Goal: Task Accomplishment & Management: Use online tool/utility

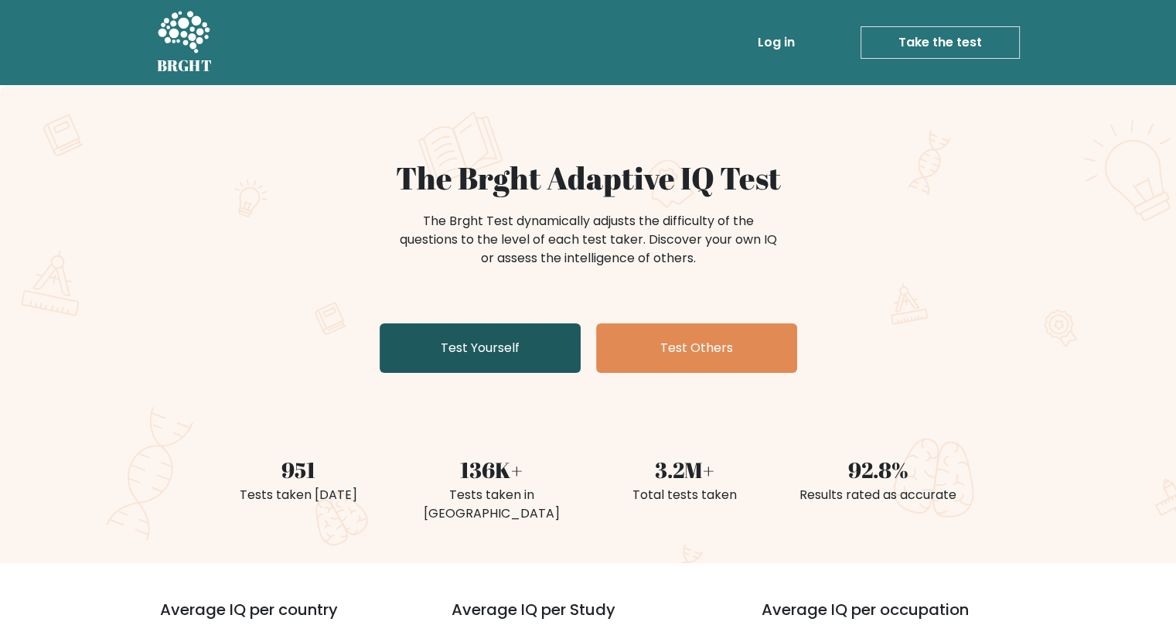
click at [518, 342] on link "Test Yourself" at bounding box center [480, 347] width 201 height 49
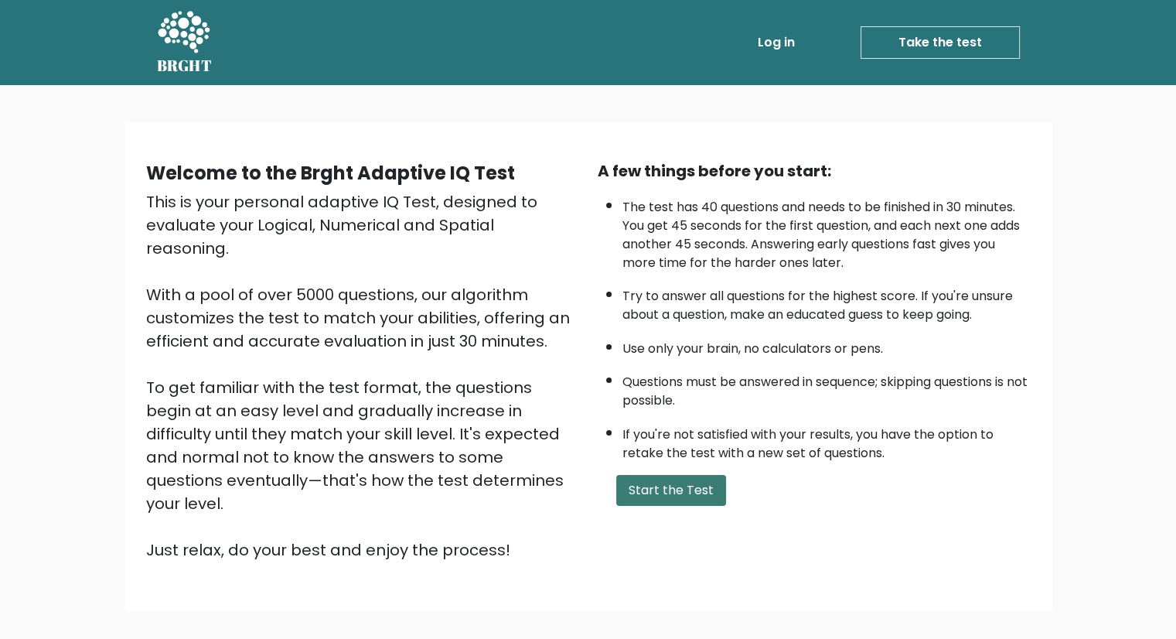
click at [645, 486] on button "Start the Test" at bounding box center [671, 490] width 110 height 31
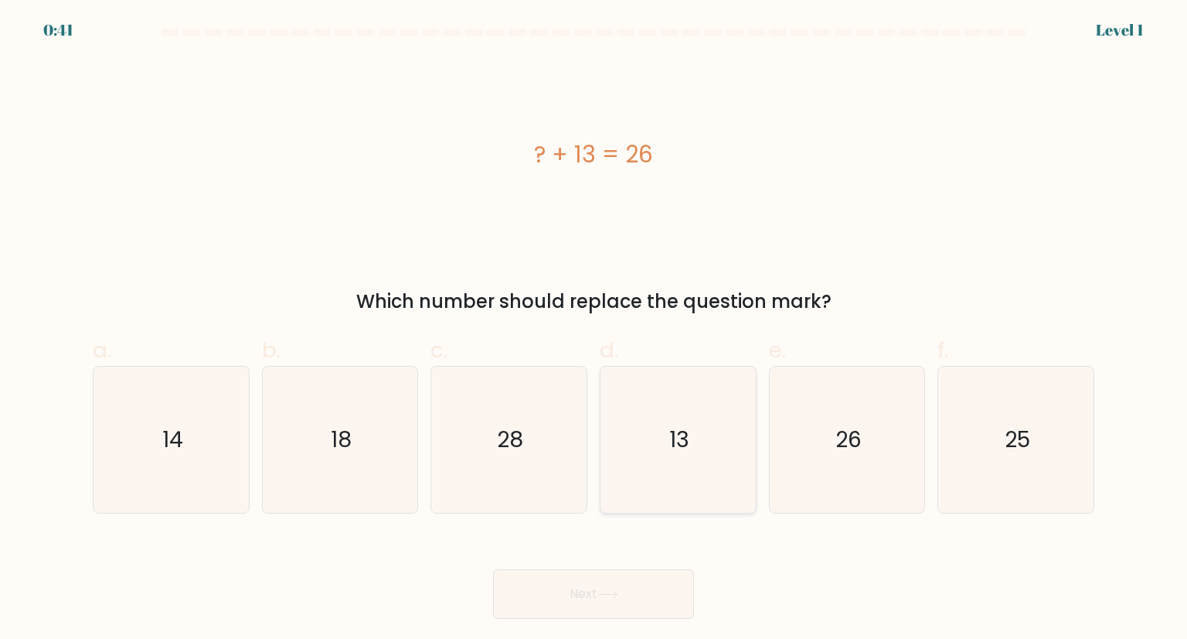
click at [665, 451] on icon "13" at bounding box center [677, 438] width 145 height 145
click at [595, 329] on input "d. 13" at bounding box center [594, 324] width 1 height 10
radio input "true"
click at [625, 585] on button "Next" at bounding box center [593, 593] width 201 height 49
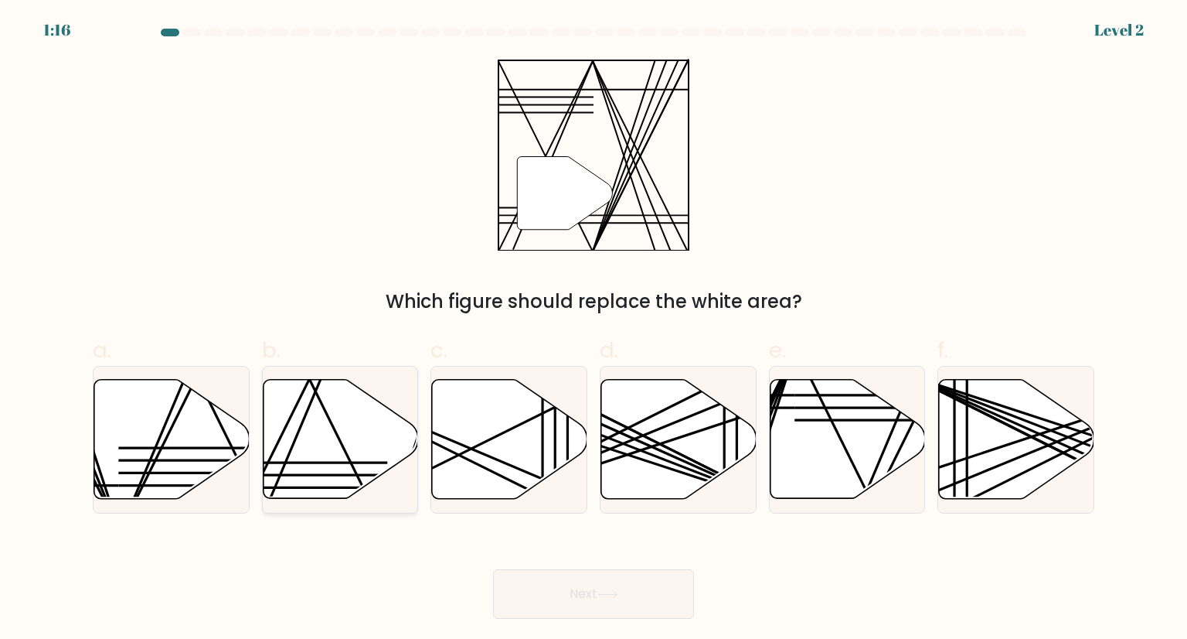
click at [331, 445] on icon at bounding box center [340, 439] width 155 height 119
click at [594, 329] on input "b." at bounding box center [594, 324] width 1 height 10
radio input "true"
click at [561, 596] on button "Next" at bounding box center [593, 593] width 201 height 49
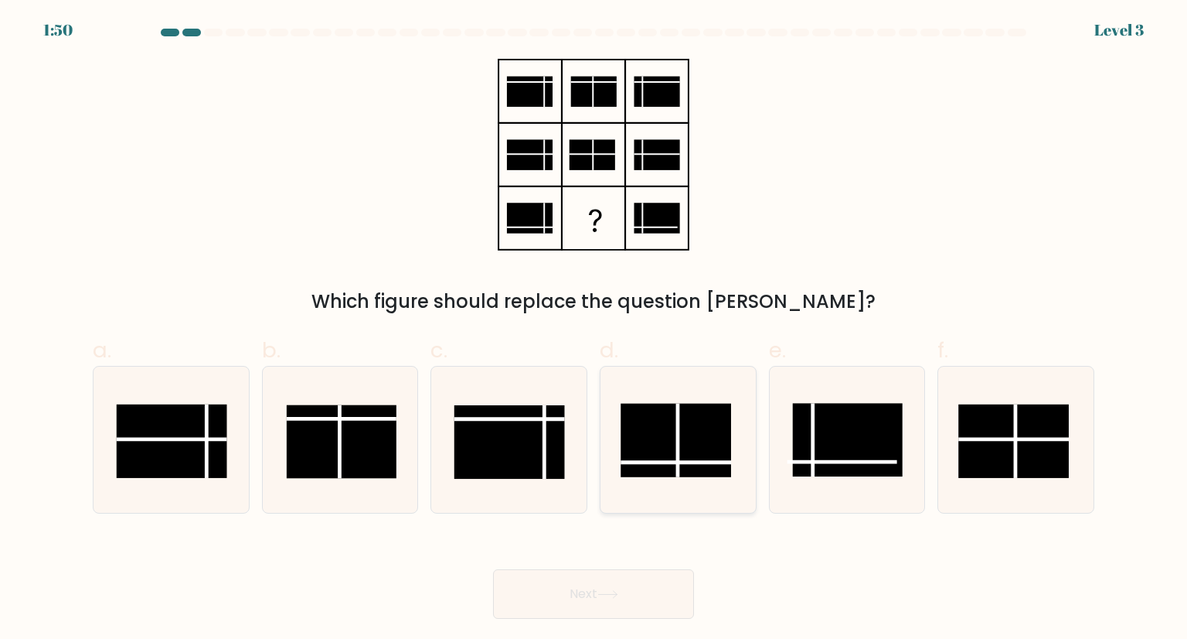
click at [684, 453] on rect at bounding box center [676, 440] width 110 height 73
click at [595, 329] on input "d." at bounding box center [594, 324] width 1 height 10
radio input "true"
click at [608, 603] on button "Next" at bounding box center [593, 593] width 201 height 49
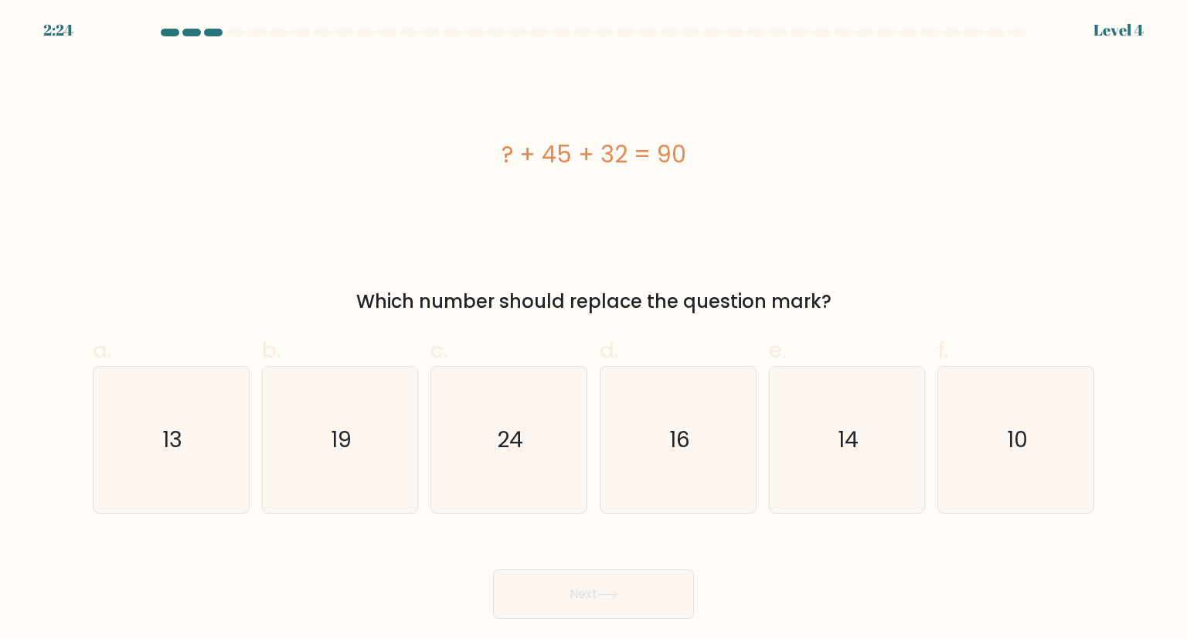
click at [608, 543] on div "Next" at bounding box center [593, 575] width 1020 height 87
click at [187, 460] on icon "13" at bounding box center [170, 438] width 145 height 145
click at [594, 329] on input "a. 13" at bounding box center [594, 324] width 1 height 10
radio input "true"
click at [574, 593] on button "Next" at bounding box center [593, 593] width 201 height 49
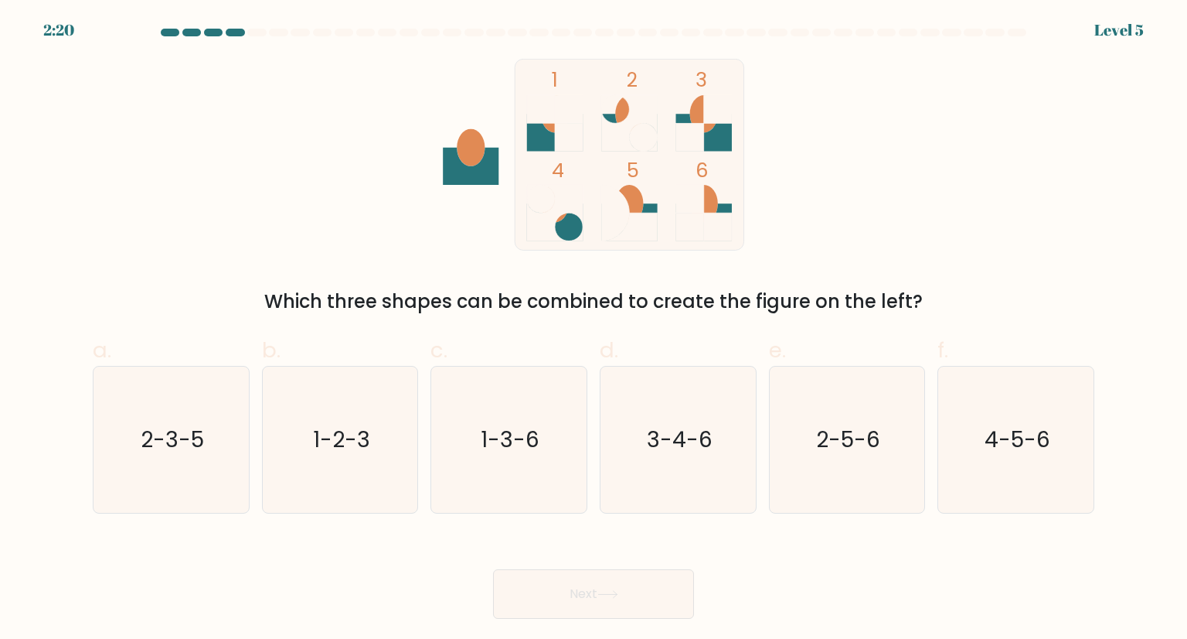
click at [483, 257] on div "1 2 3 4 5 6 Which three shapes can be combined to create the figure on the left?" at bounding box center [593, 187] width 1020 height 257
click at [452, 445] on icon "1-3-6" at bounding box center [508, 438] width 145 height 145
click at [594, 329] on input "c. 1-3-6" at bounding box center [594, 324] width 1 height 10
radio input "true"
click at [564, 591] on button "Next" at bounding box center [593, 593] width 201 height 49
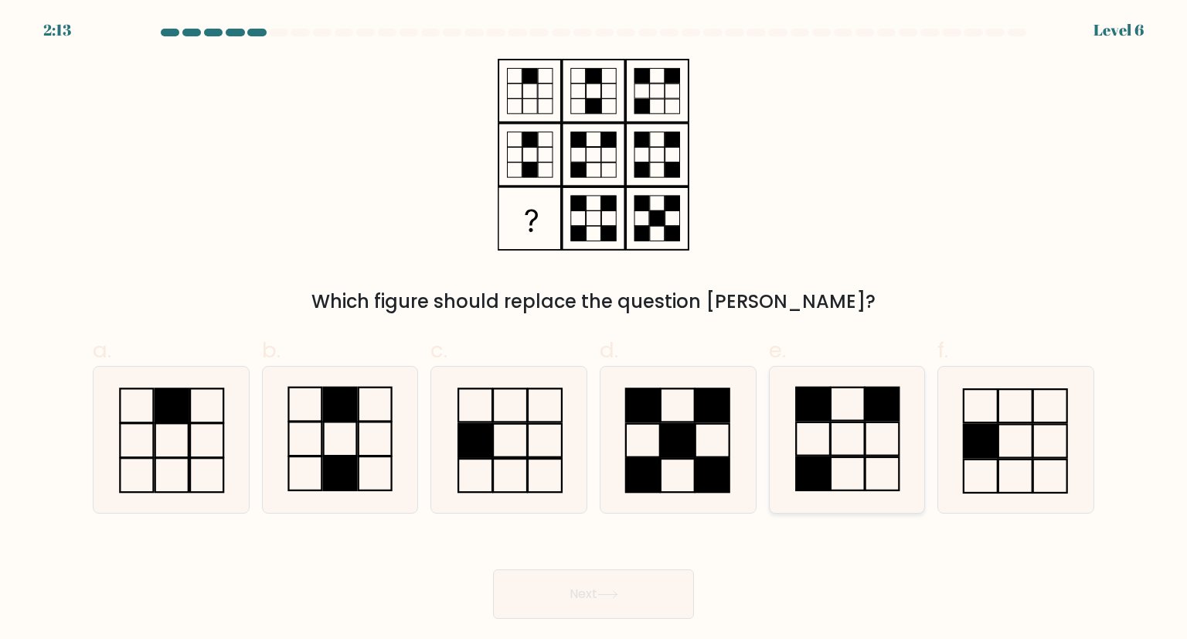
click at [852, 445] on icon at bounding box center [847, 438] width 145 height 145
click at [595, 329] on input "e." at bounding box center [594, 324] width 1 height 10
radio input "true"
click at [635, 598] on button "Next" at bounding box center [593, 593] width 201 height 49
